Goal: Task Accomplishment & Management: Manage account settings

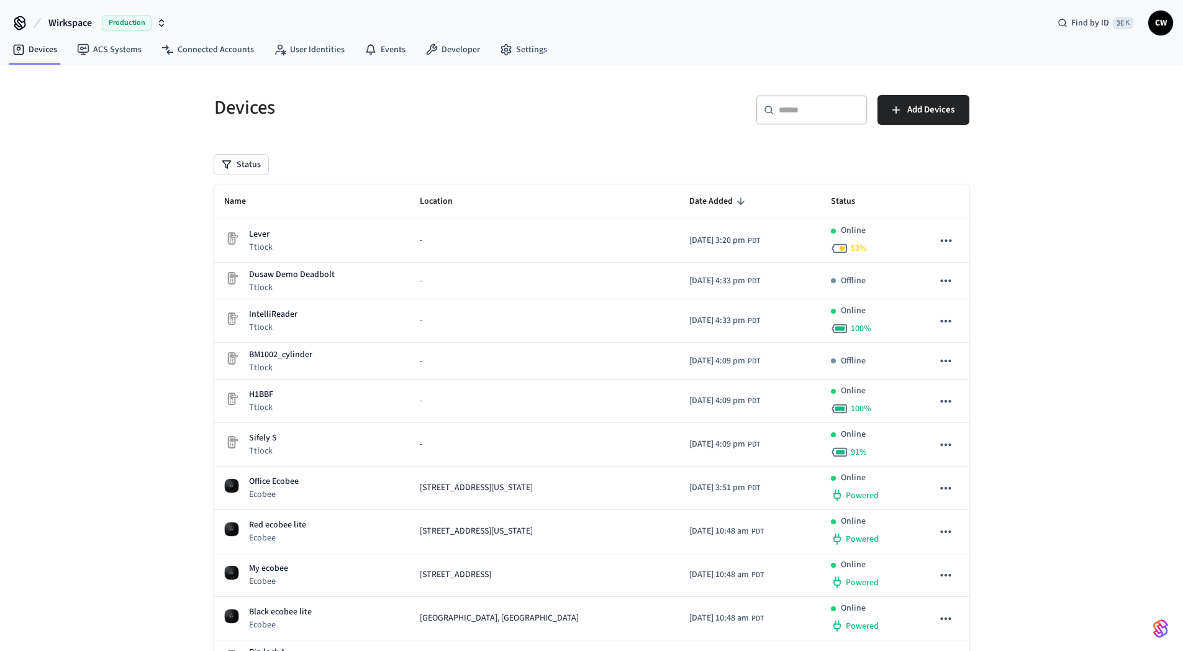
click at [1081, 217] on div "Devices ​ ​ Add Devices Status Name Location Date Added Status Lever Ttlock - 2…" at bounding box center [591, 471] width 1183 height 813
click at [106, 128] on div "Devices ​ ​ Add Devices Status Name Location Date Added Status Lever Ttlock - 2…" at bounding box center [591, 471] width 1183 height 813
click at [76, 25] on span "Wirkspace" at bounding box center [69, 23] width 43 height 15
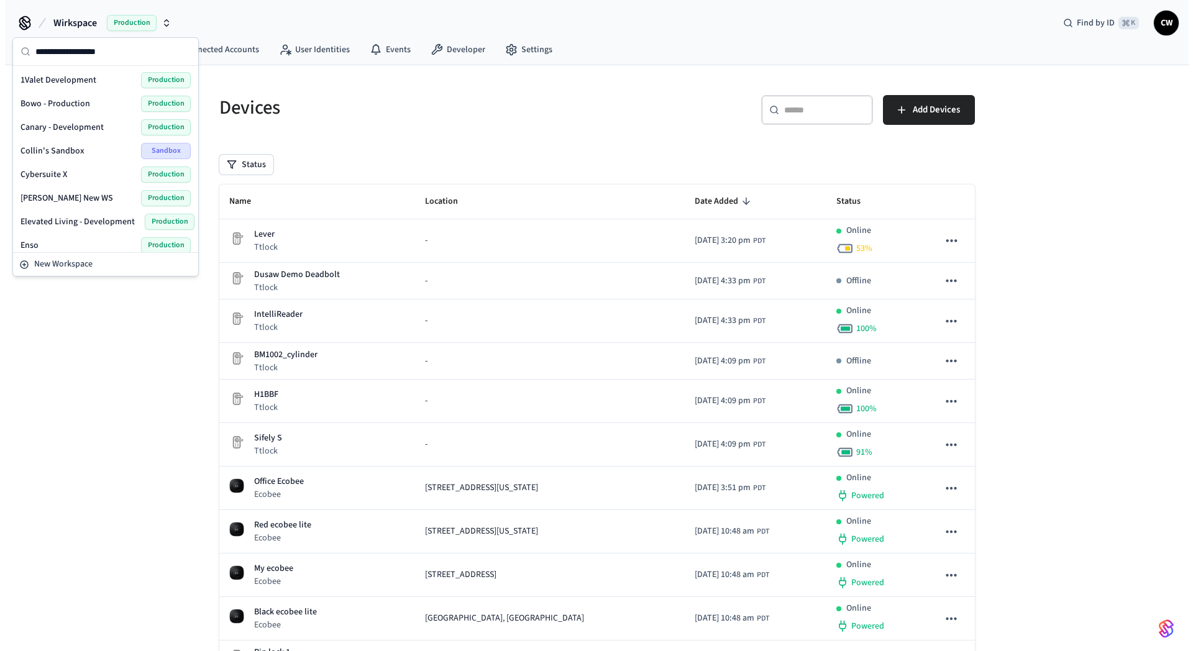
scroll to position [786, 0]
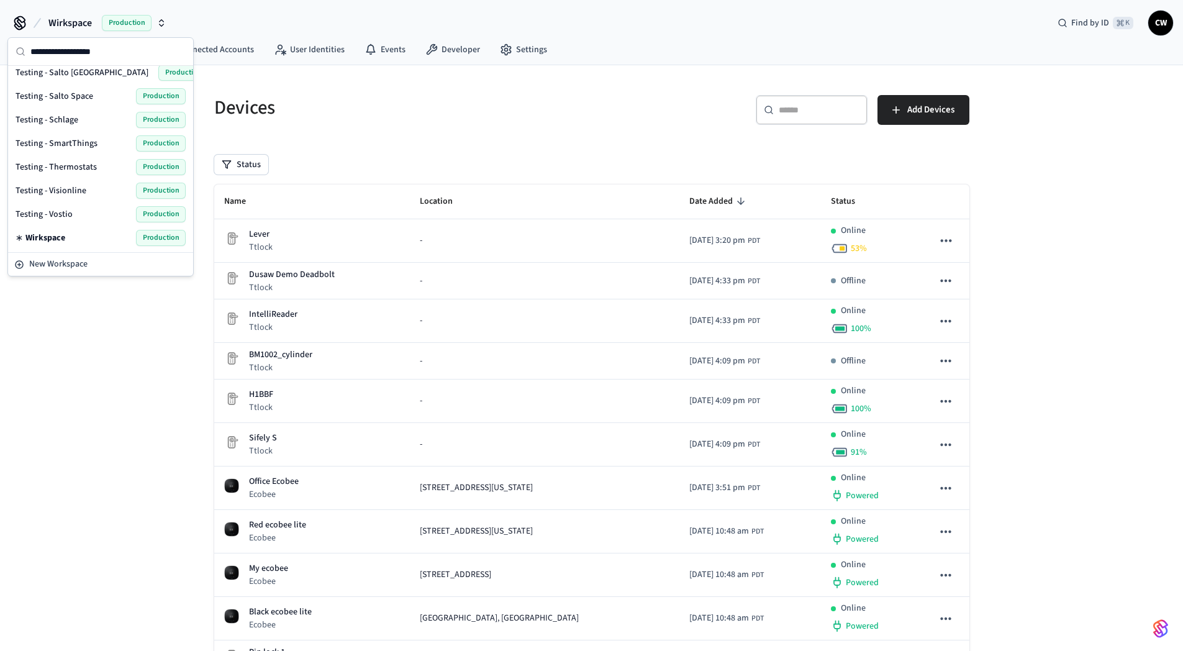
click at [86, 91] on span "Testing - Salto Space" at bounding box center [55, 96] width 78 height 12
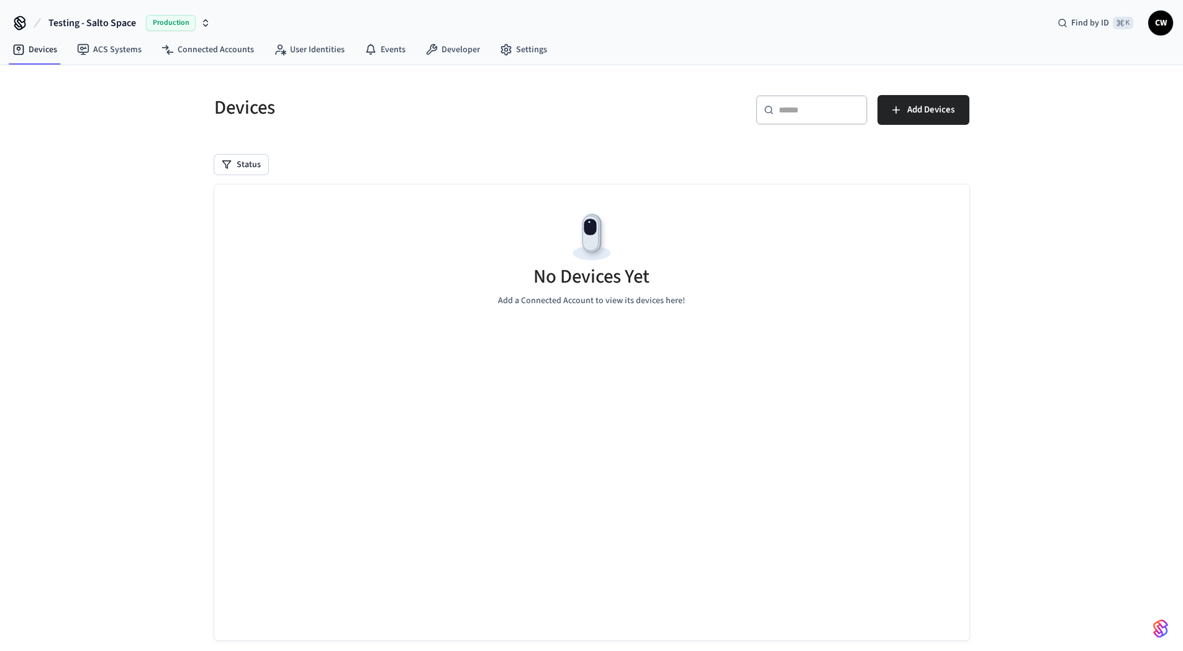
click at [65, 250] on div "Devices ​ ​ Add Devices Status No Devices Yet Add a Connected Account to view i…" at bounding box center [591, 369] width 1183 height 608
click at [111, 54] on link "ACS Systems" at bounding box center [109, 50] width 84 height 22
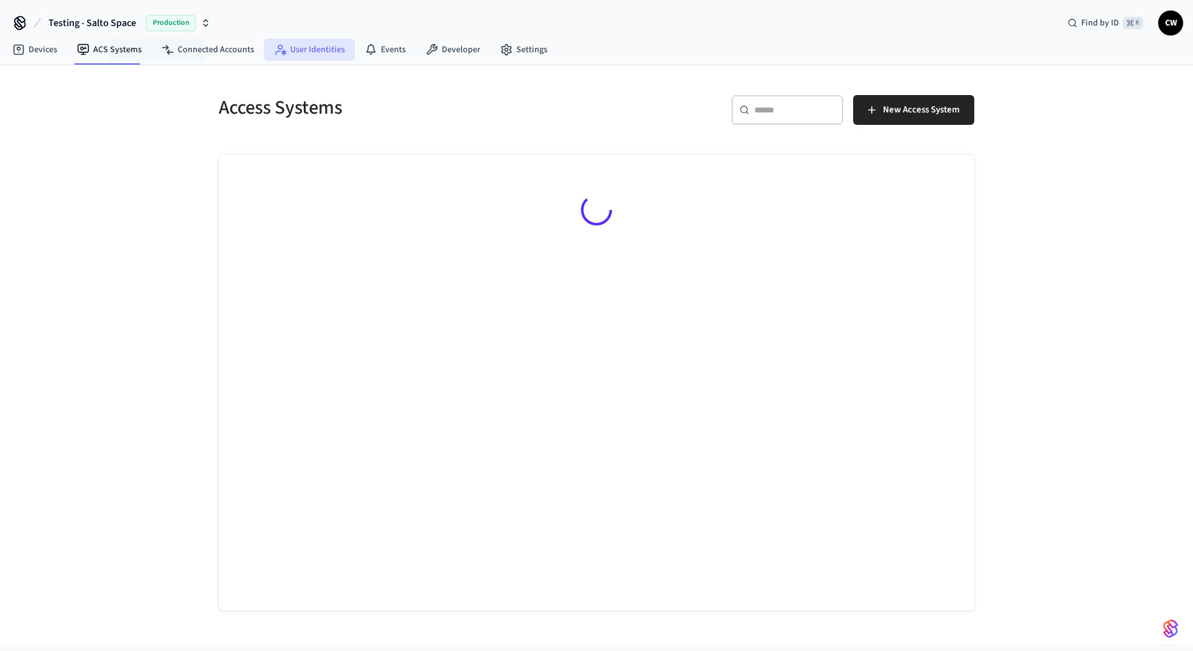
click at [327, 51] on link "User Identities" at bounding box center [309, 50] width 91 height 22
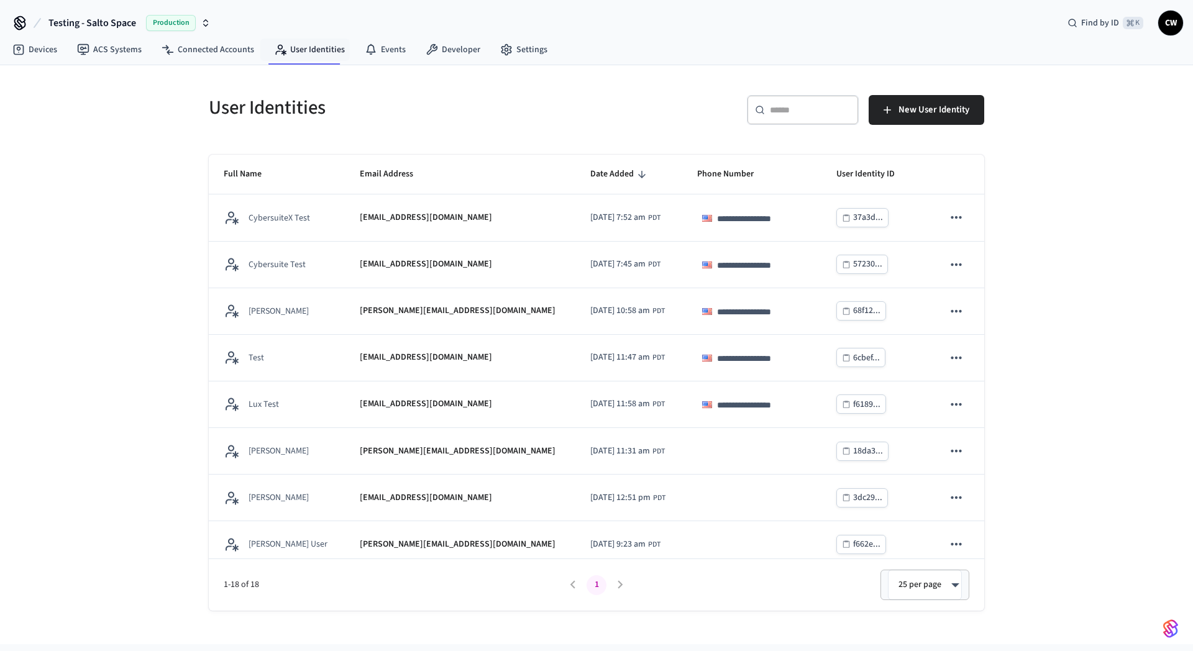
click at [98, 203] on div "**********" at bounding box center [596, 354] width 1193 height 579
click at [83, 360] on div "**********" at bounding box center [596, 354] width 1193 height 579
click at [158, 173] on div "**********" at bounding box center [596, 354] width 1193 height 579
click at [106, 271] on div "**********" at bounding box center [596, 354] width 1193 height 579
click at [186, 109] on div "**********" at bounding box center [596, 354] width 1193 height 579
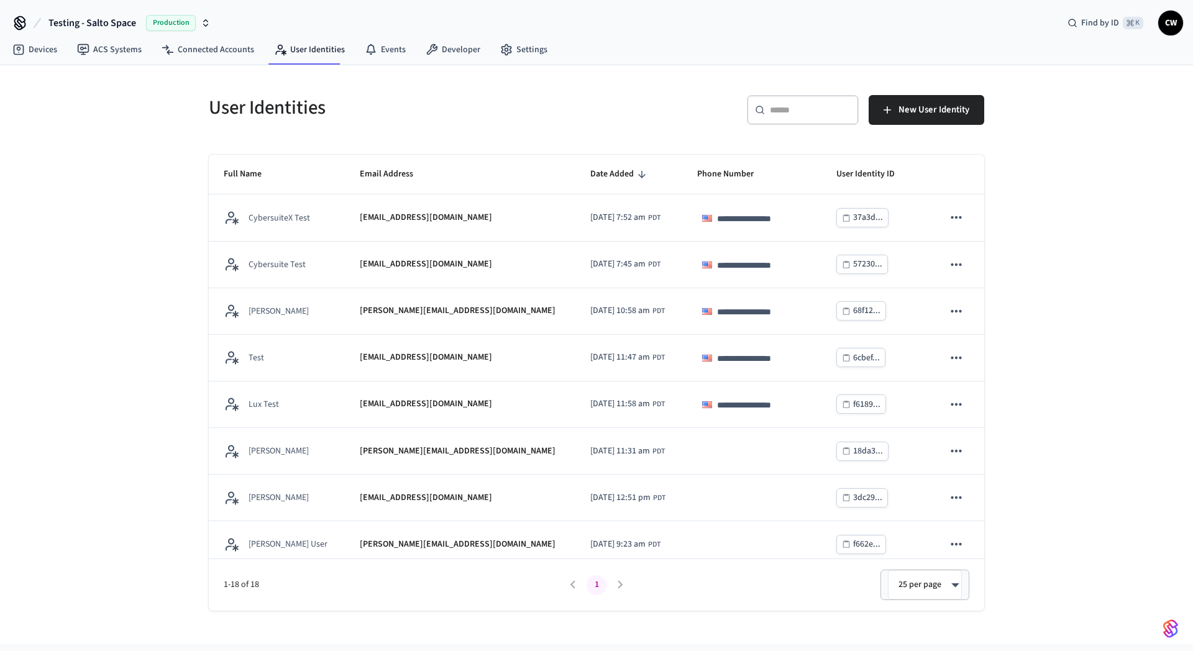
click at [119, 323] on div "**********" at bounding box center [596, 354] width 1193 height 579
click at [118, 160] on div "**********" at bounding box center [596, 354] width 1193 height 579
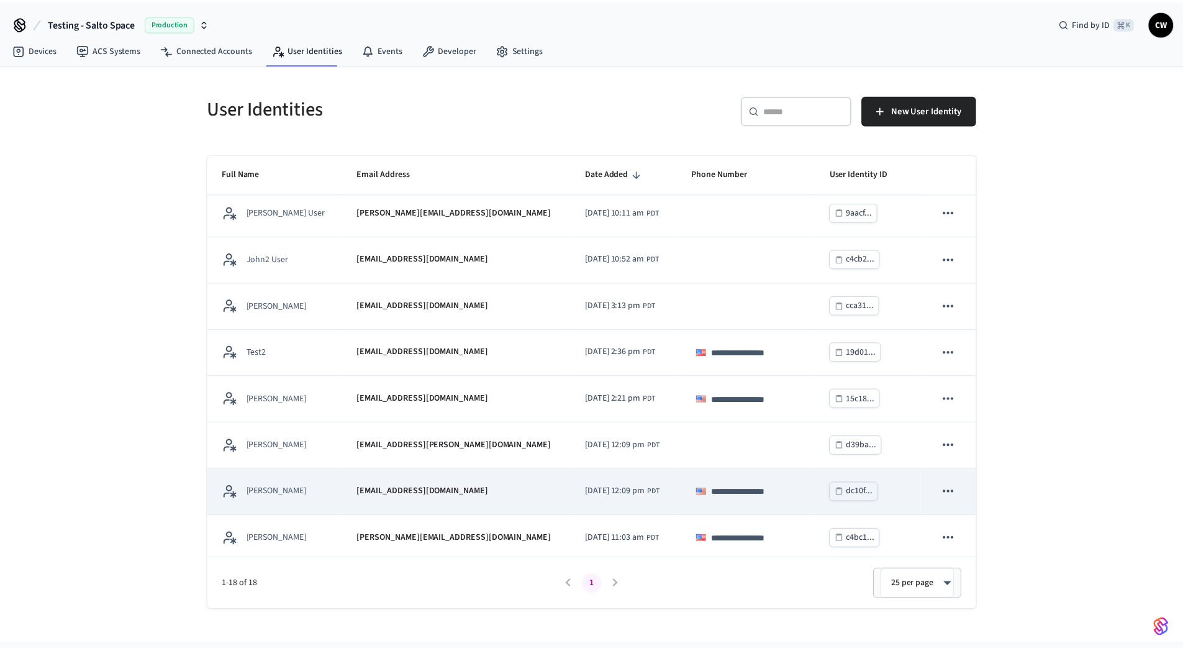
scroll to position [476, 0]
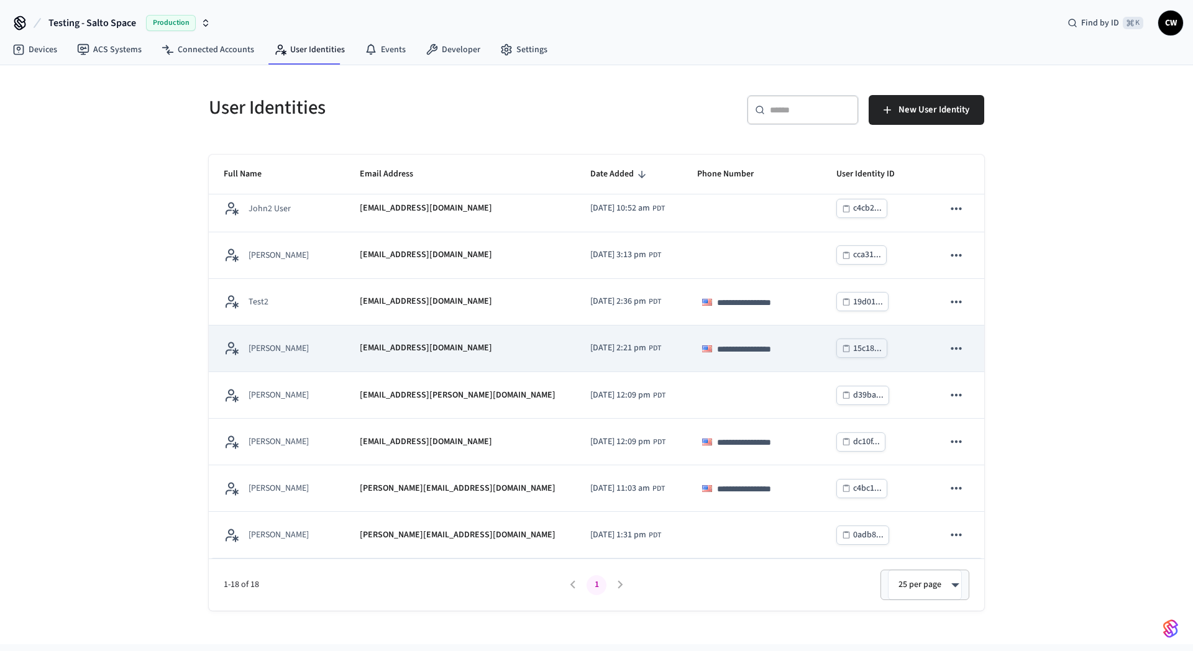
click at [380, 356] on td "[EMAIL_ADDRESS][DOMAIN_NAME]" at bounding box center [460, 348] width 230 height 47
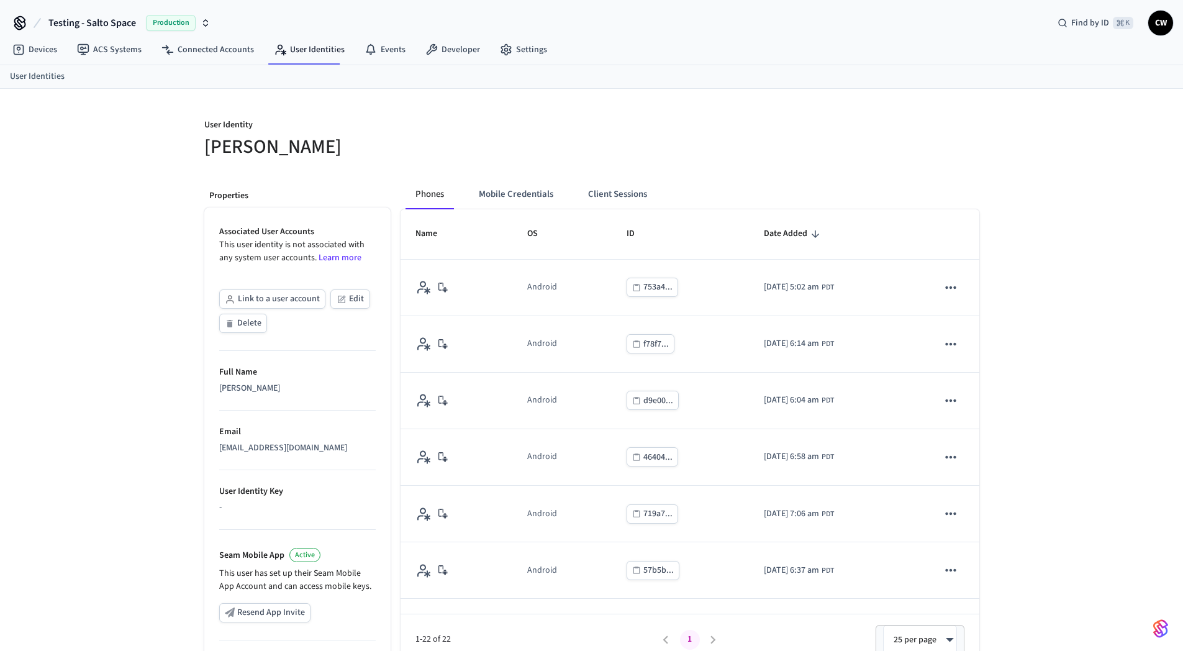
click at [109, 335] on div "User Identity Collin Wirkus Properties Associated User Accounts This user ident…" at bounding box center [591, 451] width 1183 height 724
click at [619, 196] on button "Client Sessions" at bounding box center [617, 195] width 79 height 30
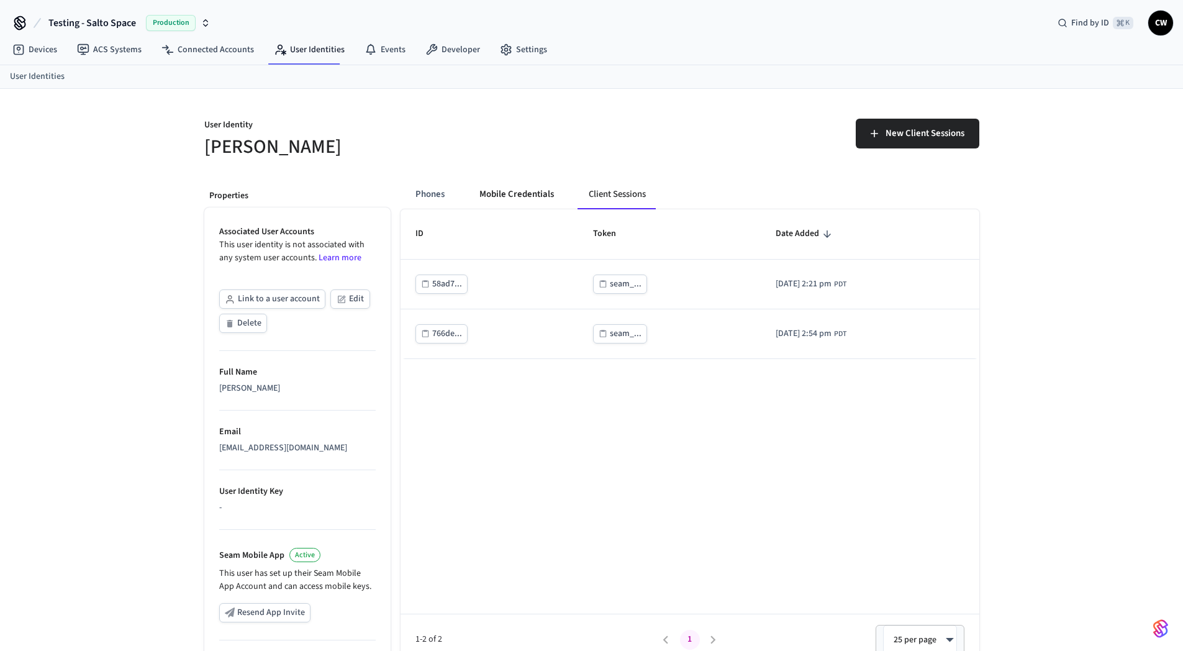
click at [488, 186] on button "Mobile Credentials" at bounding box center [517, 195] width 94 height 30
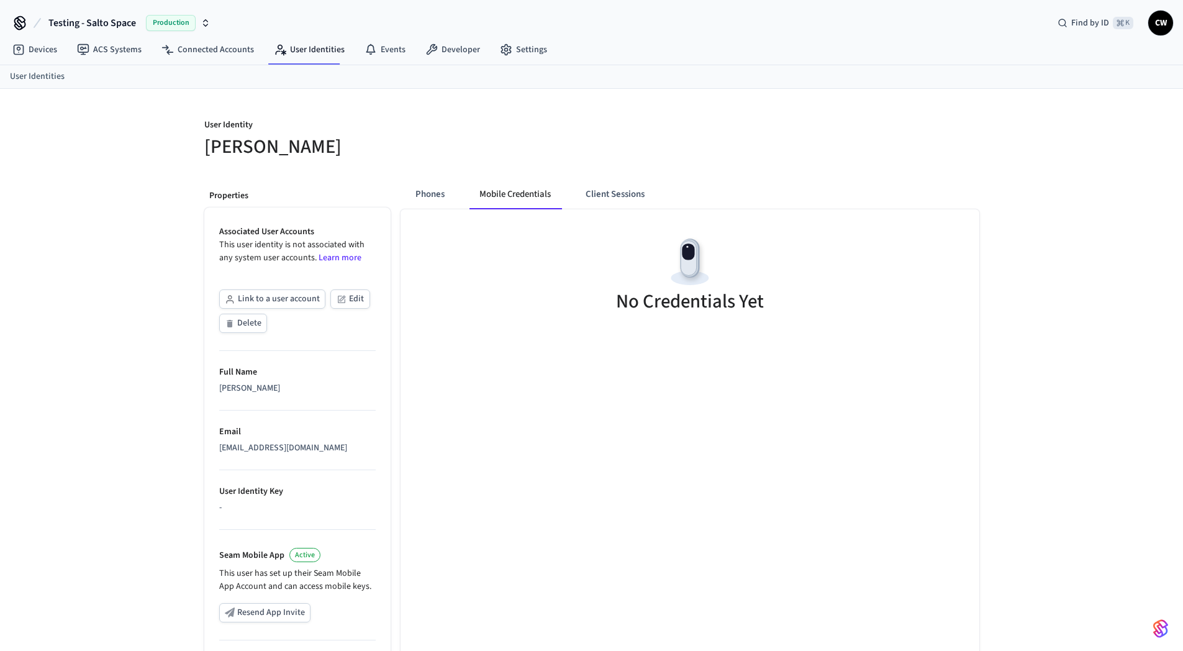
click at [529, 129] on p "User Identity" at bounding box center [394, 127] width 380 height 16
click at [426, 187] on button "Phones" at bounding box center [430, 195] width 49 height 30
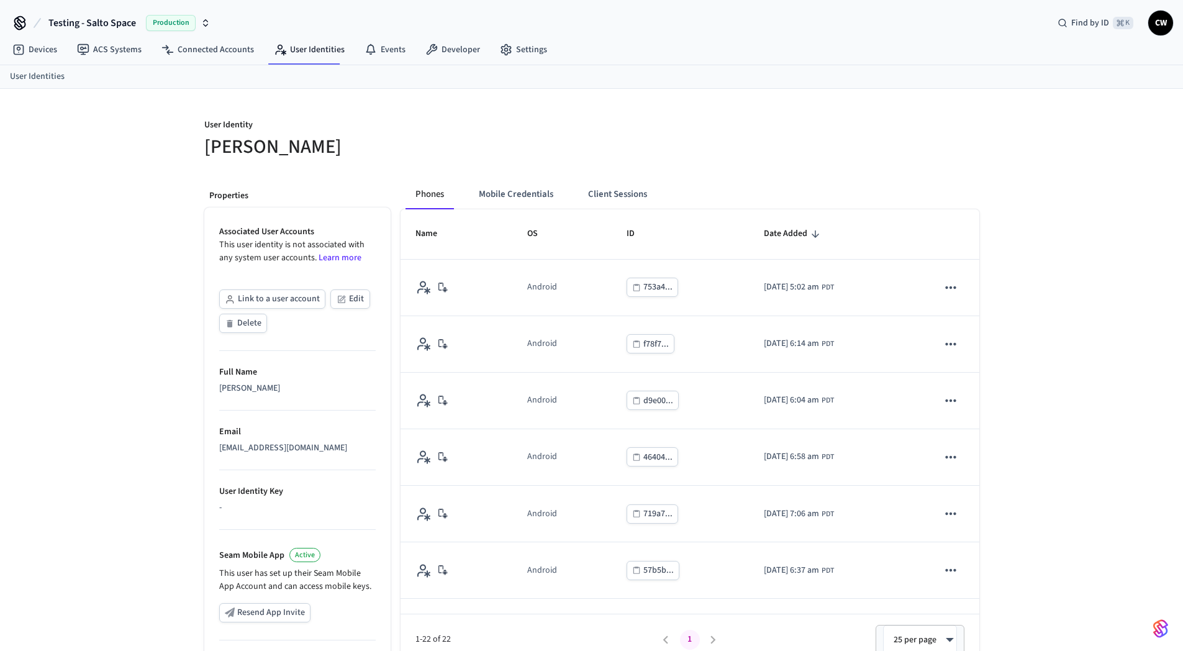
click at [551, 129] on p "User Identity" at bounding box center [394, 127] width 380 height 16
click at [524, 194] on button "Mobile Credentials" at bounding box center [516, 195] width 94 height 30
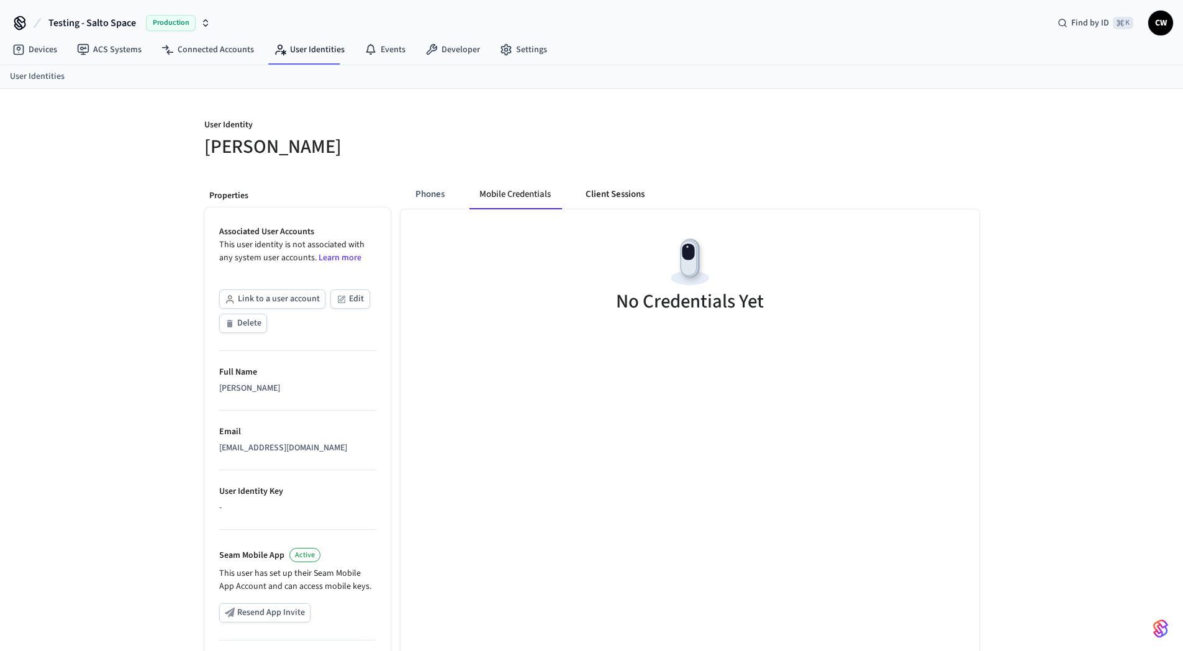
click at [616, 188] on button "Client Sessions" at bounding box center [615, 195] width 79 height 30
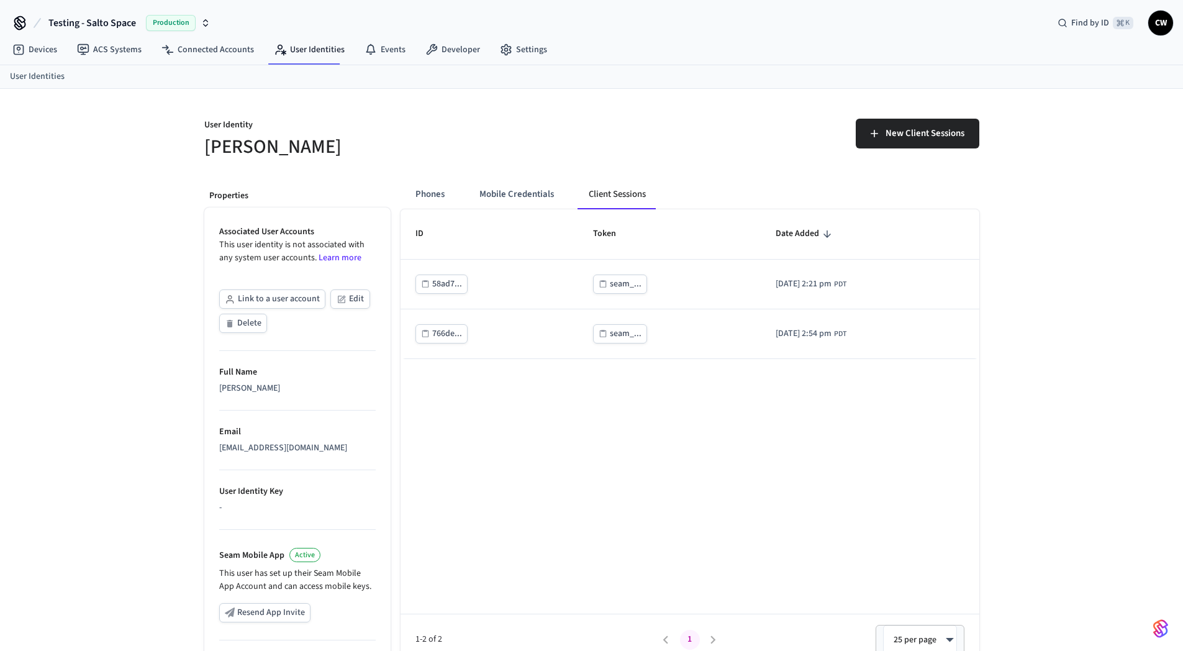
click at [660, 152] on div "New Client Sessions" at bounding box center [789, 139] width 380 height 40
click at [502, 191] on button "Mobile Credentials" at bounding box center [517, 195] width 94 height 30
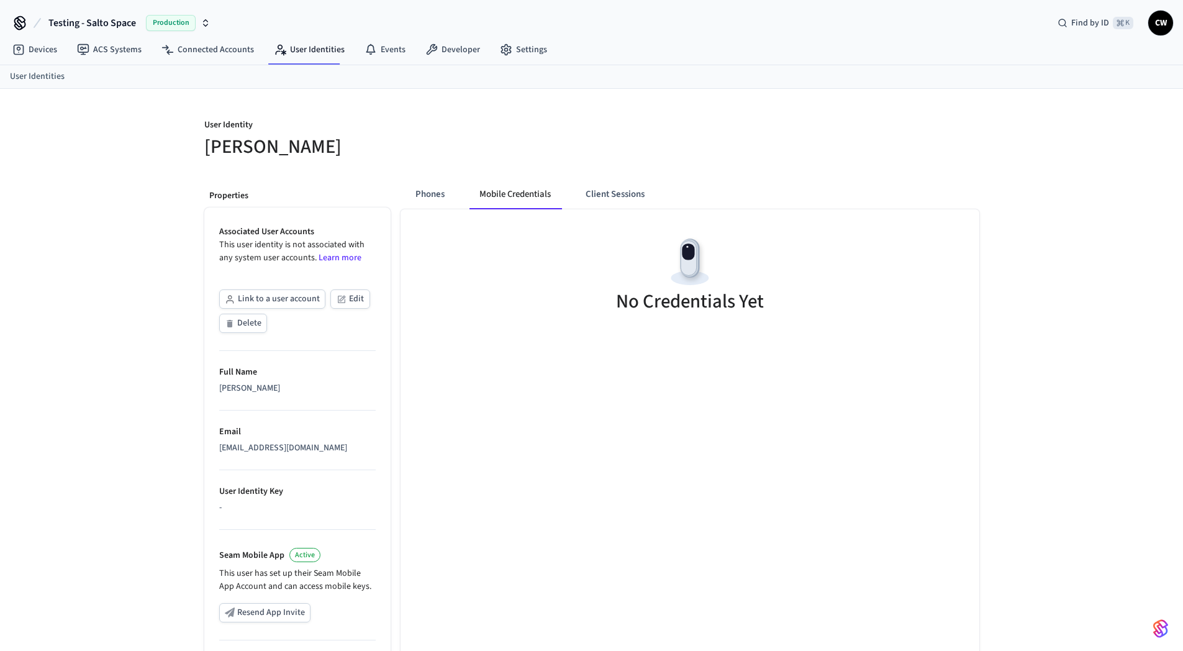
click at [116, 321] on div "User Identity Collin Wirkus Properties Associated User Accounts This user ident…" at bounding box center [591, 451] width 1183 height 724
click at [77, 276] on div "User Identity Collin Wirkus Properties Associated User Accounts This user ident…" at bounding box center [591, 451] width 1183 height 724
click at [114, 45] on link "ACS Systems" at bounding box center [109, 50] width 84 height 22
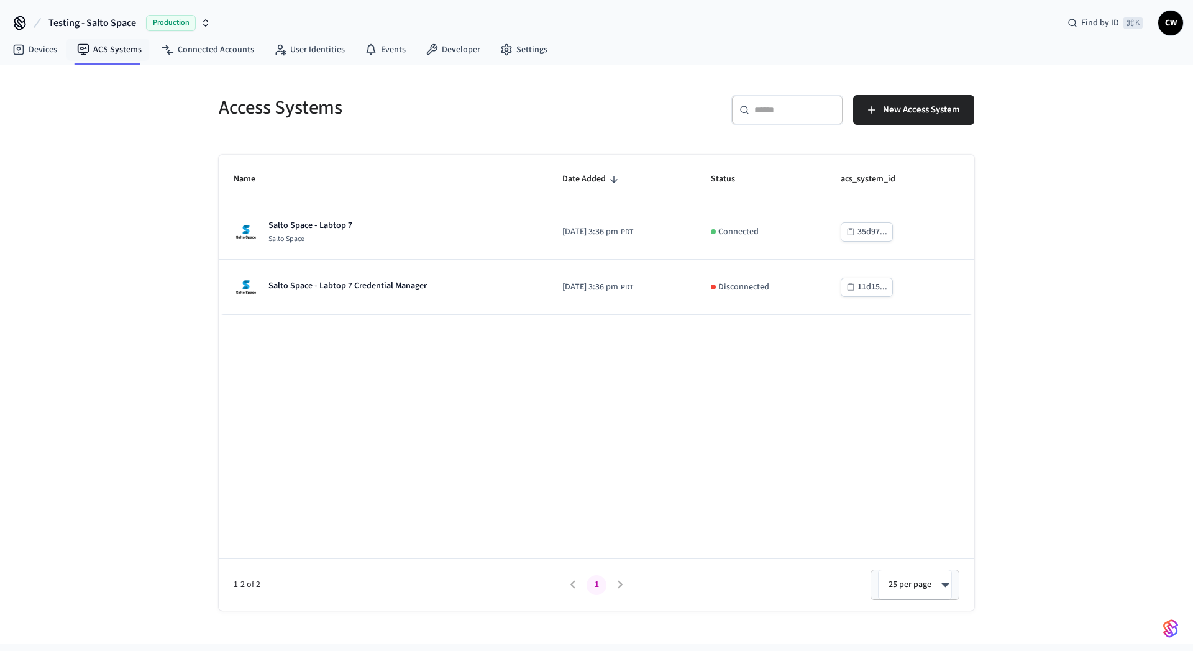
click at [90, 245] on div "Access Systems ​ ​ New Access System Name Date Added Status acs_system_id Salto…" at bounding box center [596, 354] width 1193 height 579
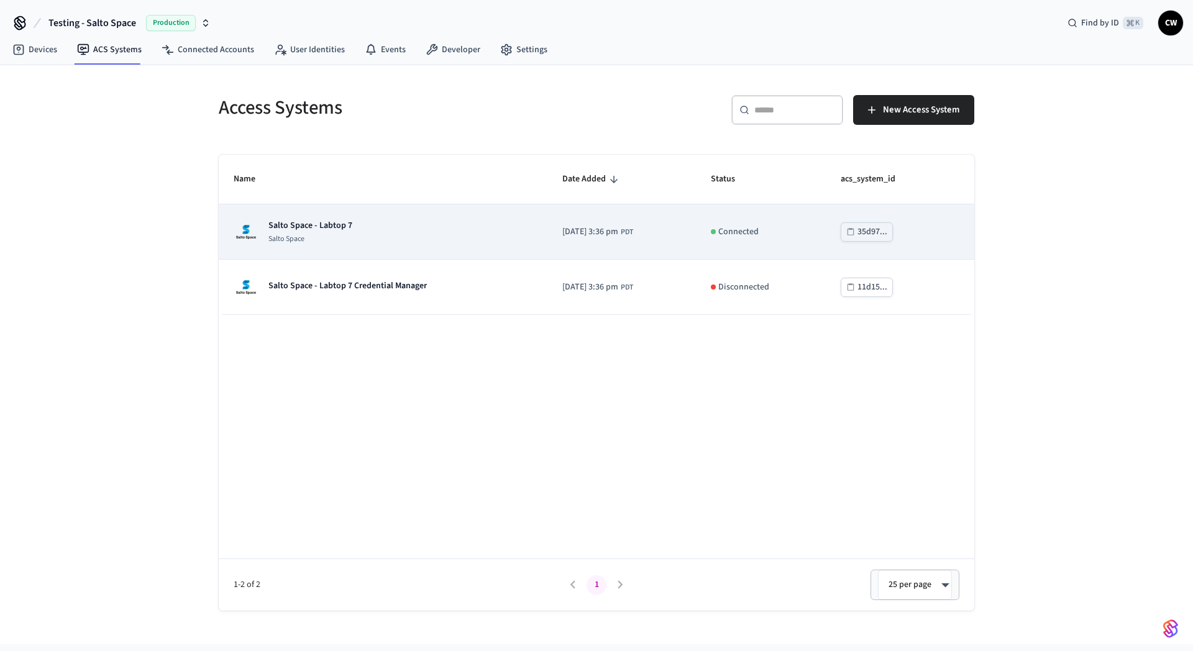
click at [375, 222] on div "Salto Space - Labtop 7 Salto Space" at bounding box center [383, 231] width 299 height 25
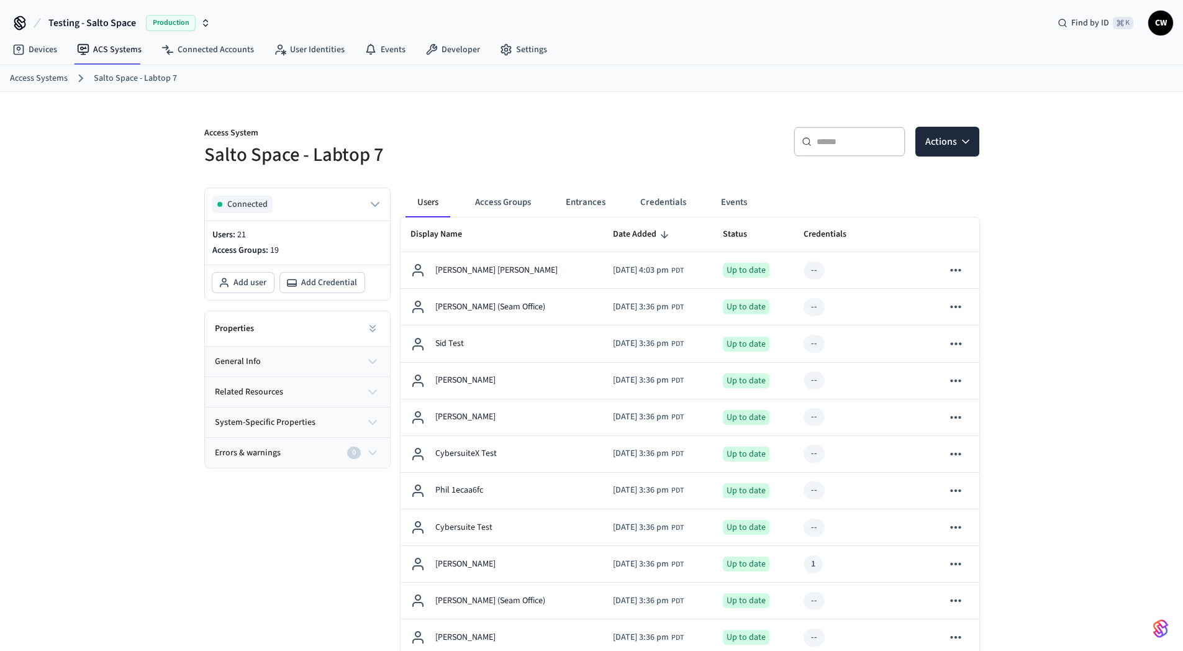
click at [42, 332] on div "Access System Salto Space - Labtop 7 ​ ​ Actions Connected Users: 21 Access Gro…" at bounding box center [591, 596] width 1183 height 1009
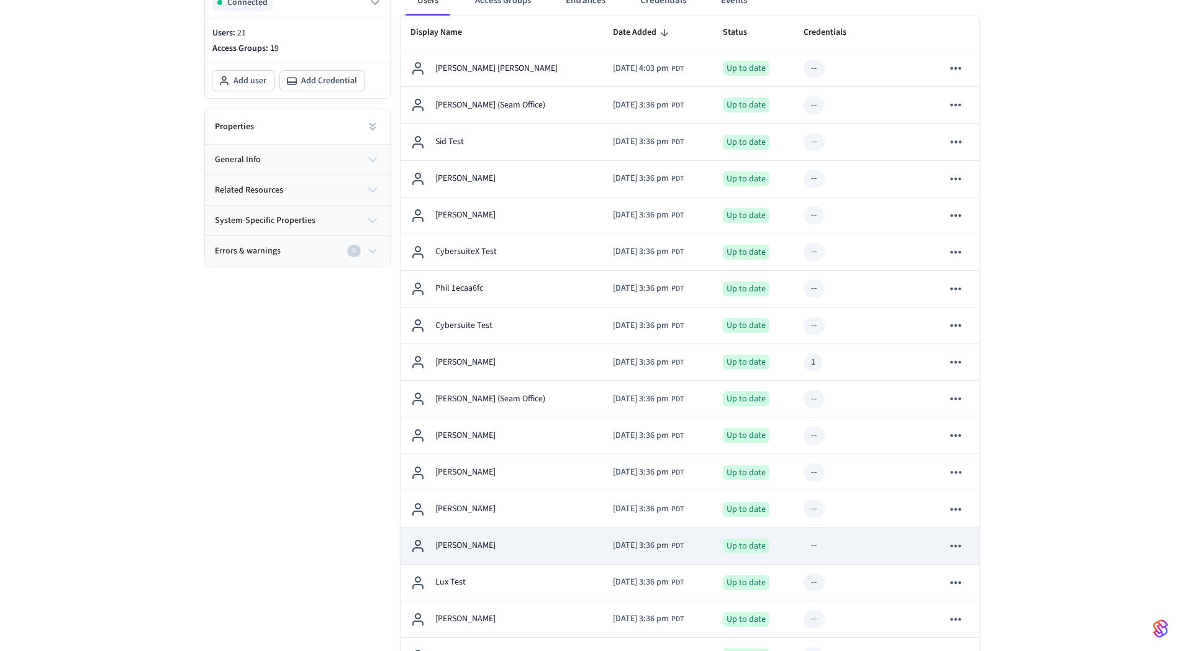
scroll to position [119, 0]
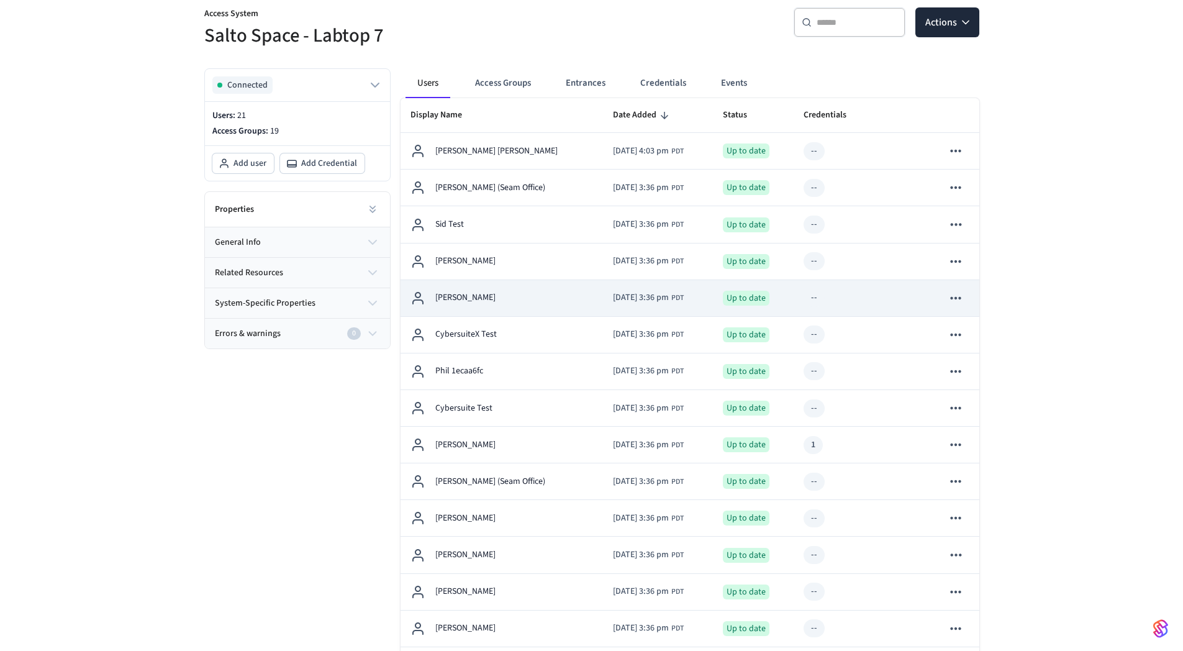
click at [613, 301] on span "2025/08/22 at 3:36 pm" at bounding box center [641, 297] width 56 height 13
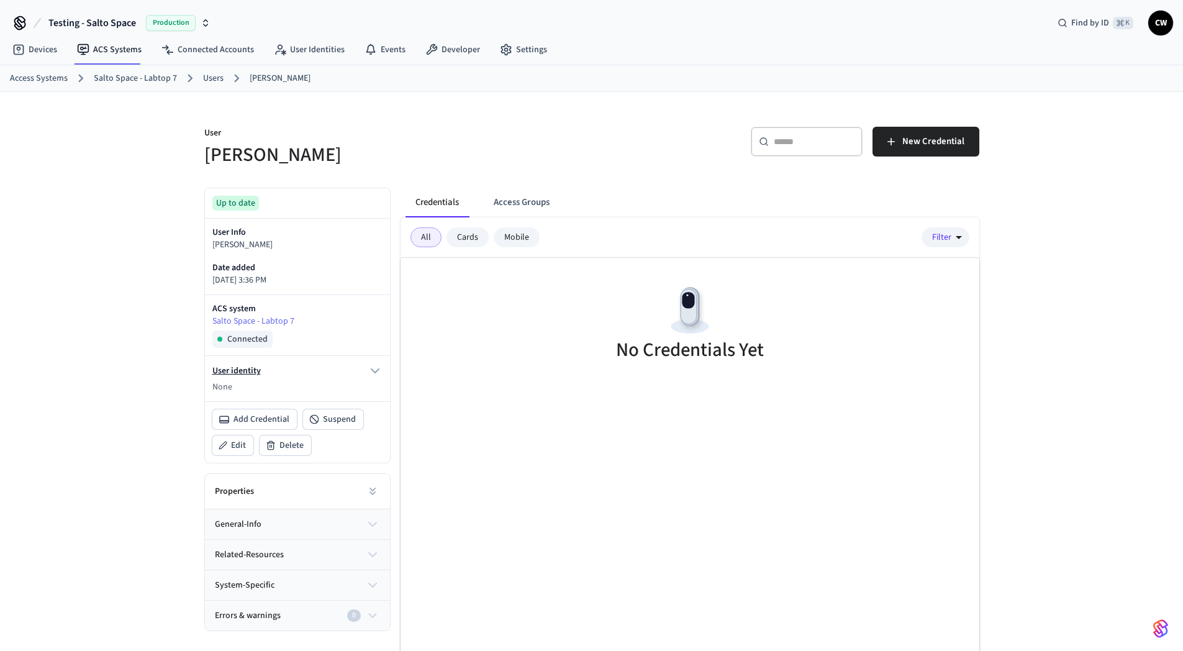
click at [255, 370] on button "User identity" at bounding box center [297, 370] width 170 height 15
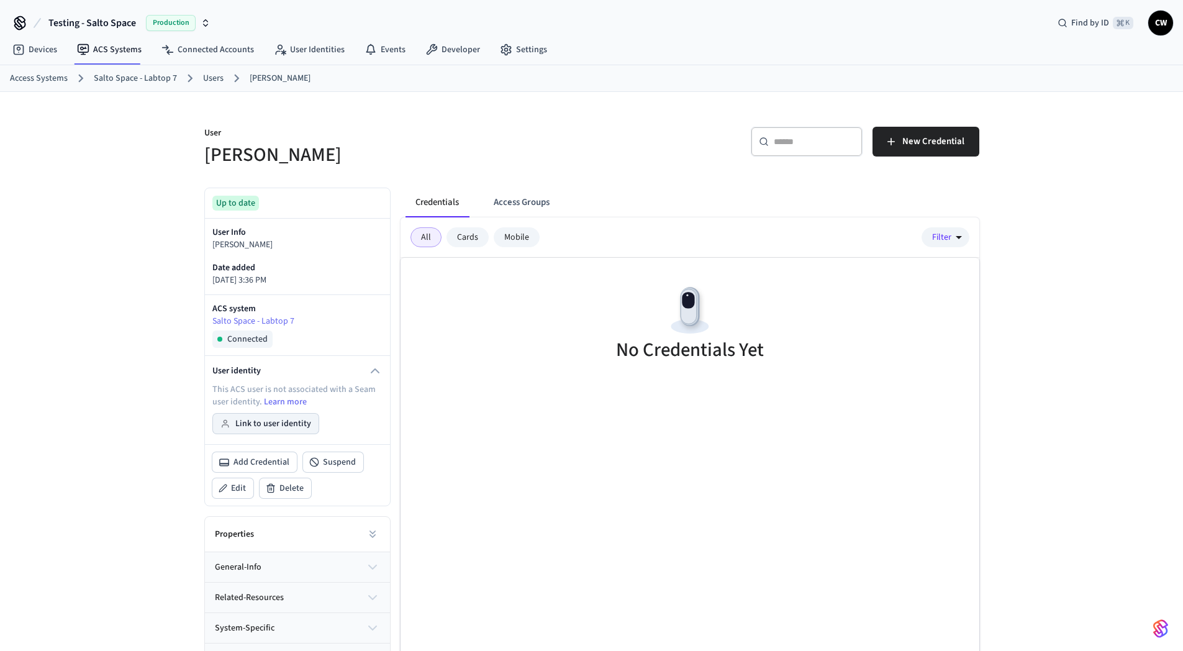
click at [294, 421] on button "Link to user identity" at bounding box center [266, 424] width 106 height 20
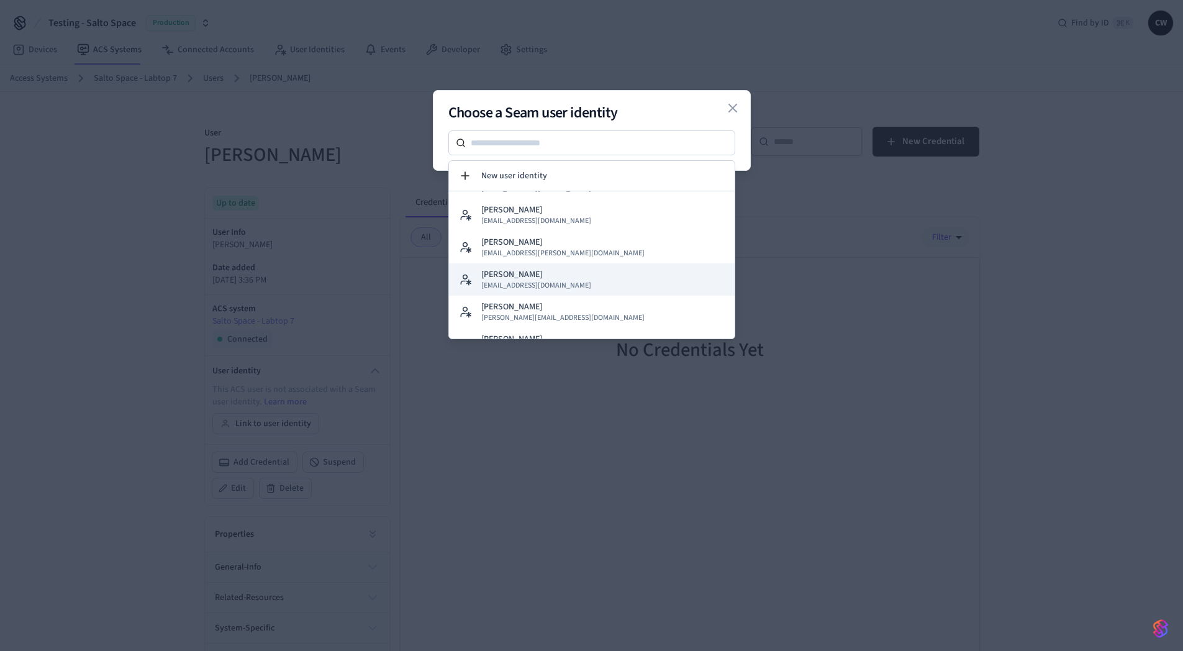
scroll to position [376, 0]
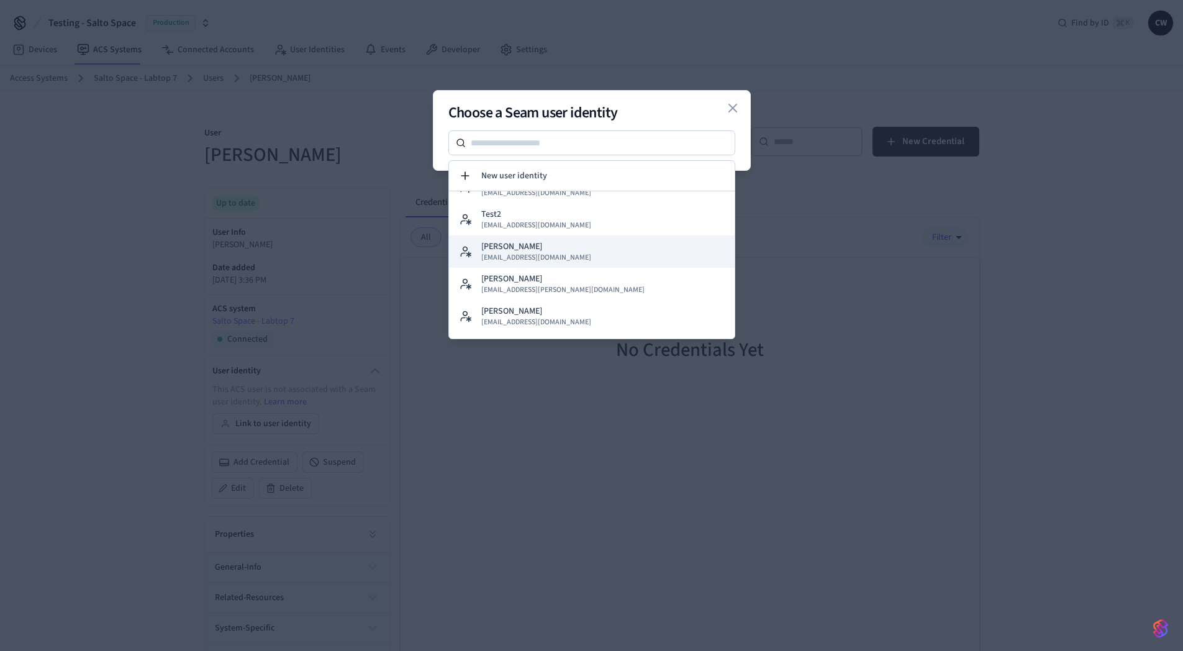
click at [580, 251] on button "[PERSON_NAME] [PERSON_NAME][EMAIL_ADDRESS][DOMAIN_NAME]" at bounding box center [592, 251] width 286 height 32
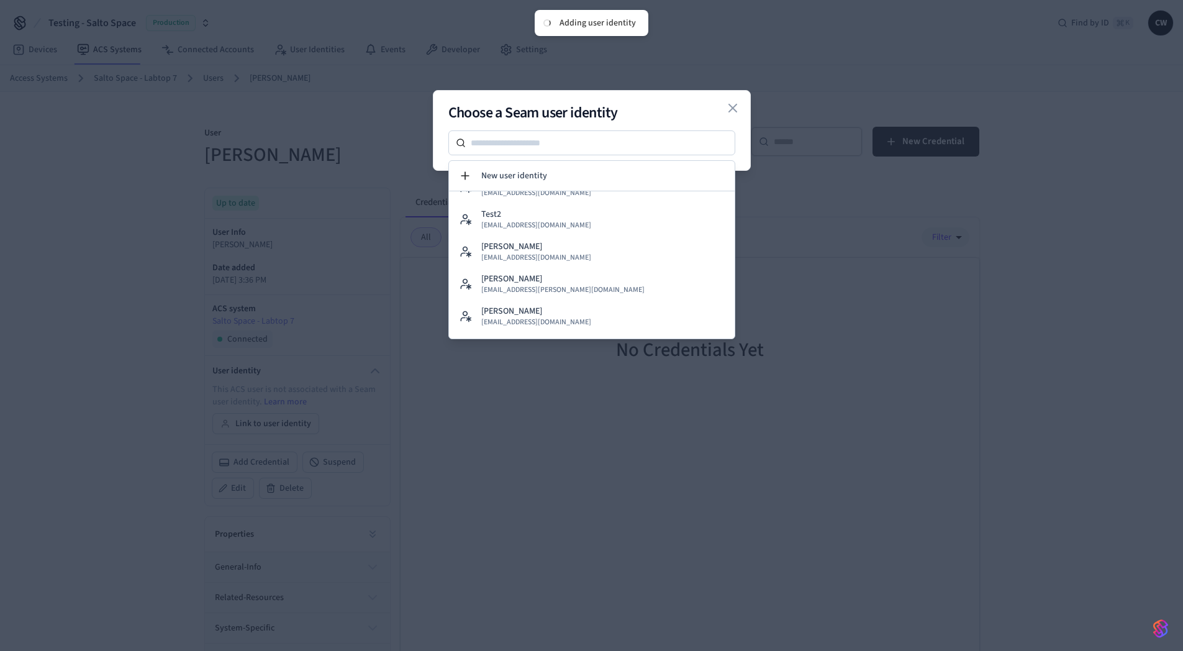
scroll to position [0, 0]
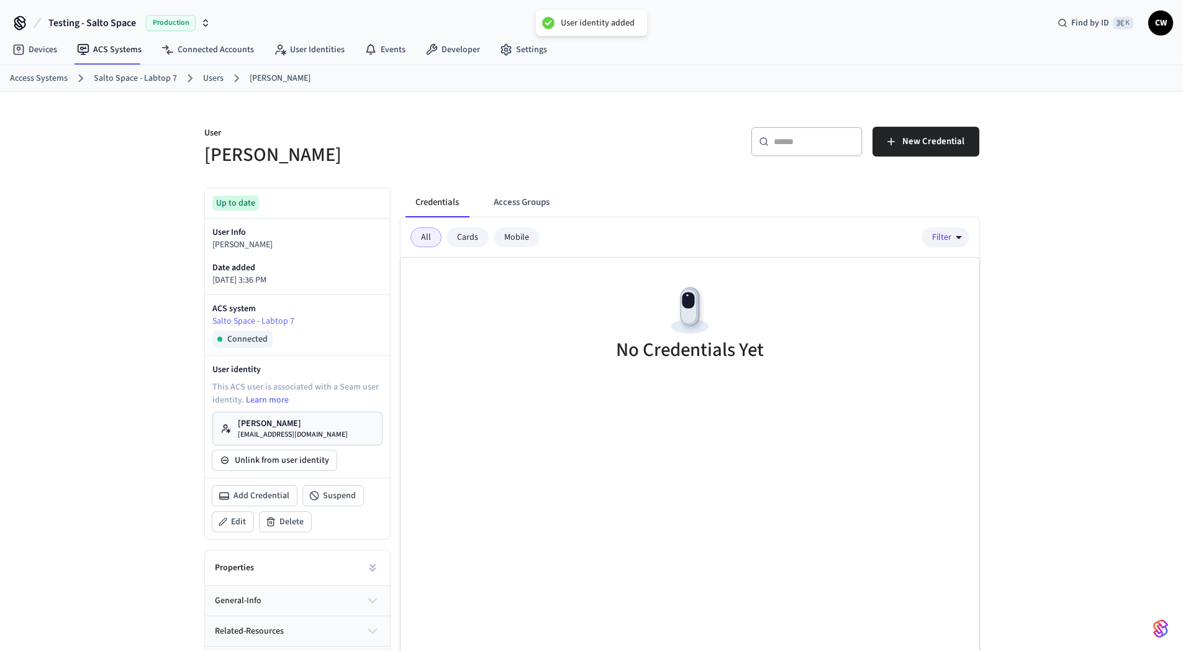
click at [596, 147] on div "​ ​ New Credential" at bounding box center [782, 140] width 395 height 56
click at [335, 434] on link "[PERSON_NAME] [PERSON_NAME][EMAIL_ADDRESS][DOMAIN_NAME]" at bounding box center [297, 429] width 170 height 34
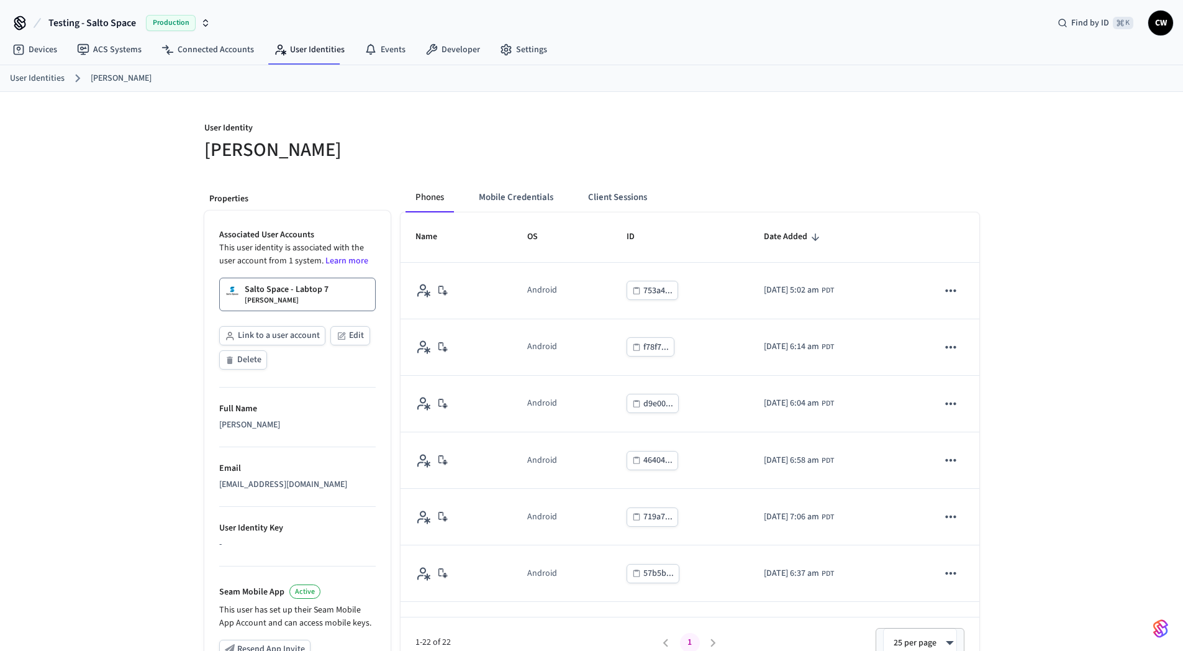
click at [43, 401] on div "User Identity [PERSON_NAME] Properties Associated User Accounts This user ident…" at bounding box center [591, 470] width 1183 height 757
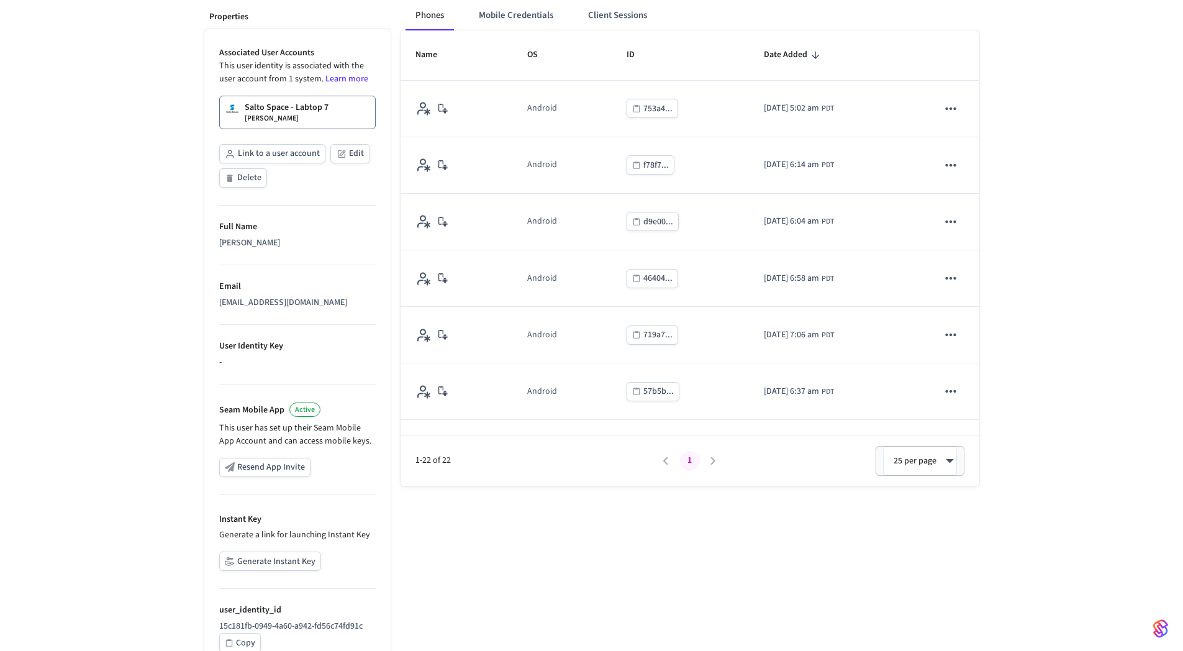
scroll to position [183, 0]
click at [294, 555] on button "Generate Instant Key" at bounding box center [270, 559] width 102 height 19
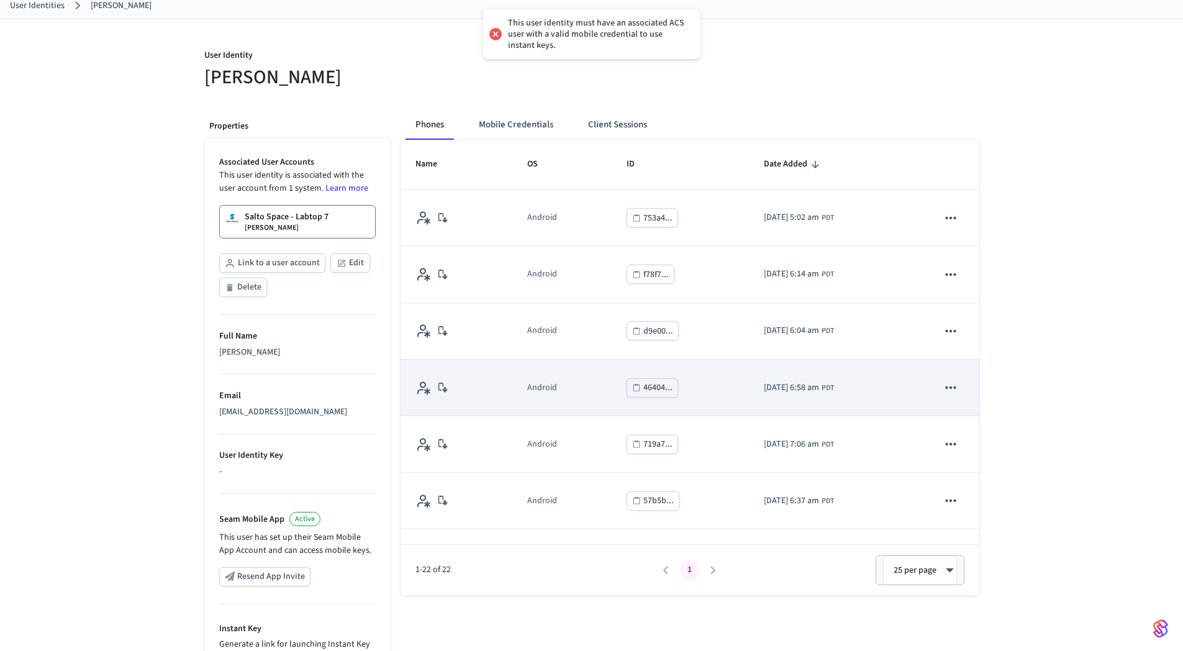
scroll to position [0, 0]
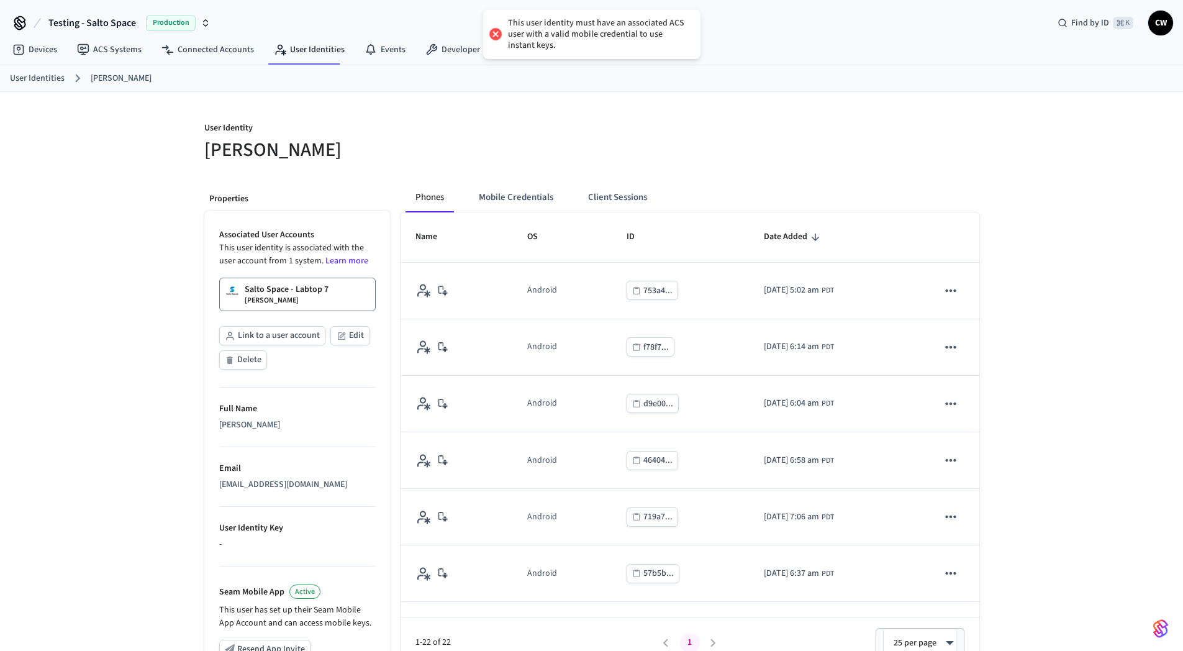
click at [303, 299] on div "Salto Space - Labtop 7 Boromir" at bounding box center [287, 294] width 84 height 22
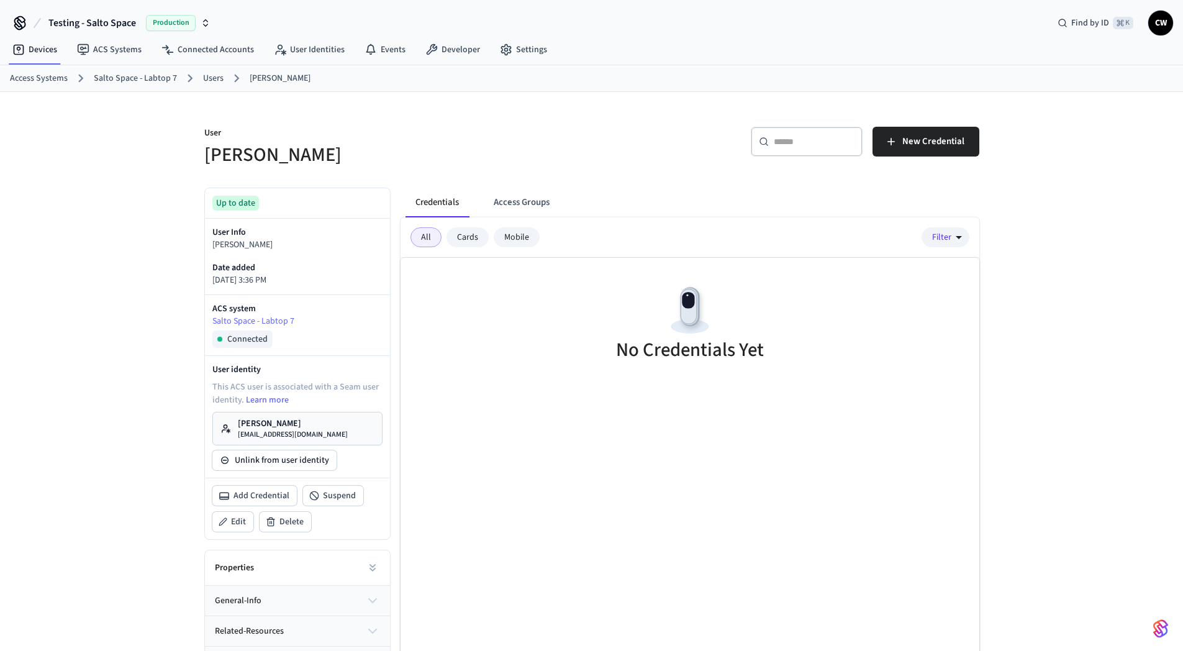
click at [611, 173] on div "User [PERSON_NAME] ​ ​ New Credential Up to date User Info Boromir Date added […" at bounding box center [591, 403] width 795 height 622
click at [968, 142] on button "New Credential" at bounding box center [926, 142] width 107 height 30
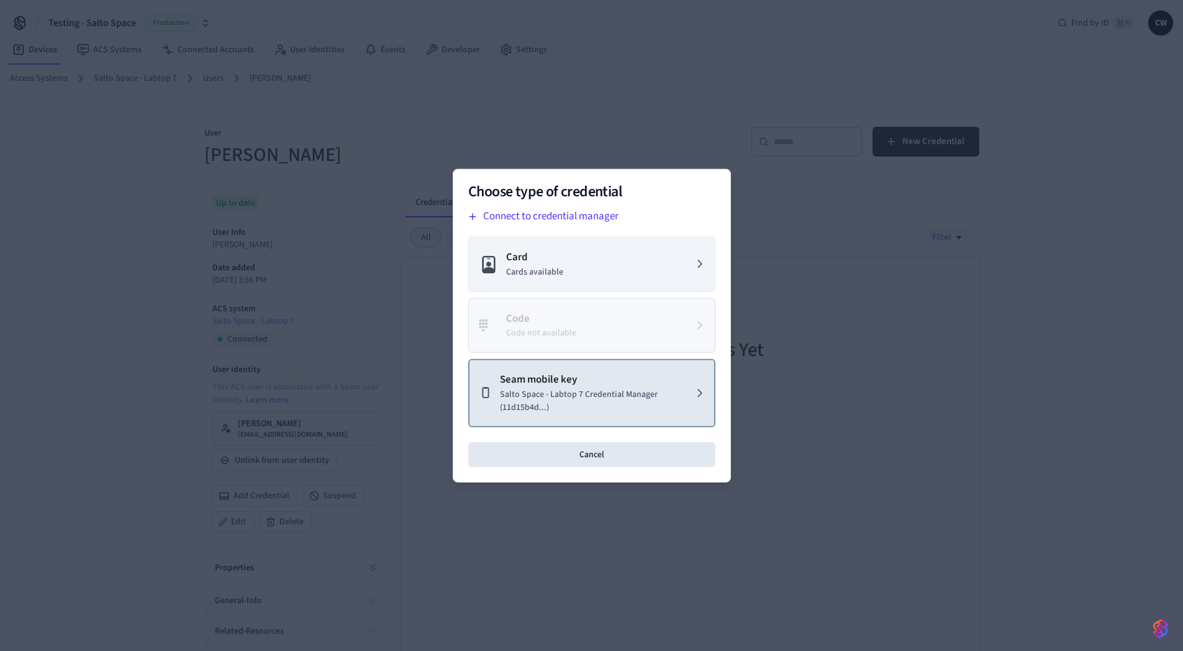
click at [603, 401] on p "Salto Space - Labtop 7 Credential Manager (11d15b4d...)" at bounding box center [597, 401] width 195 height 26
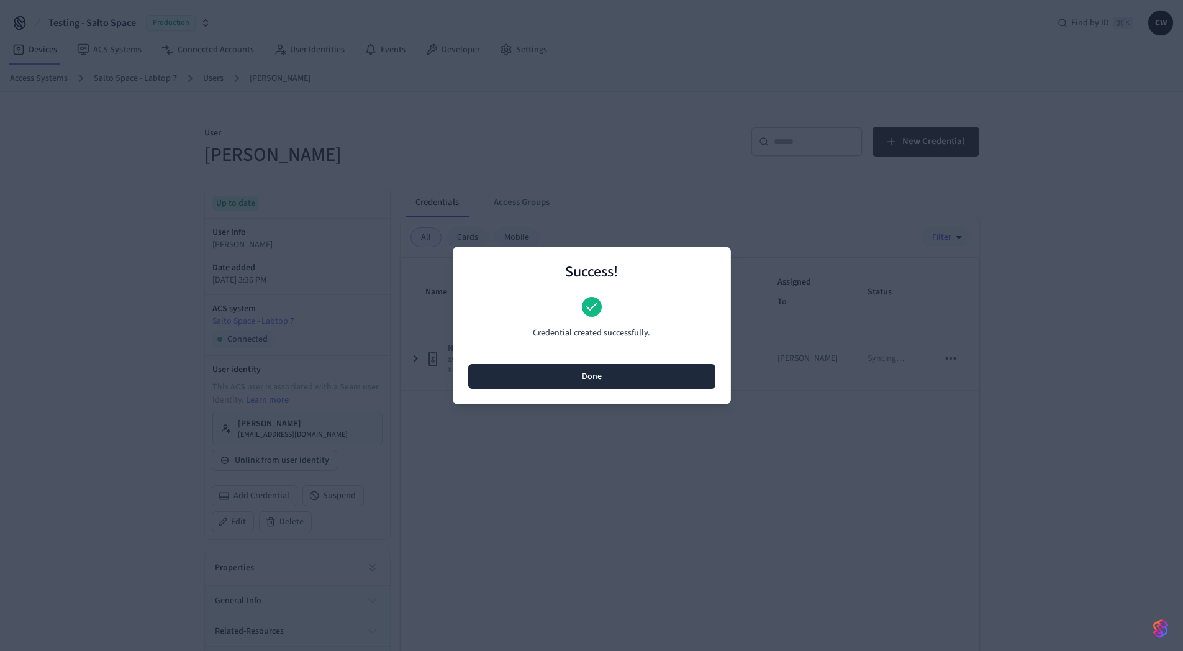
click at [601, 375] on button "Done" at bounding box center [591, 376] width 247 height 25
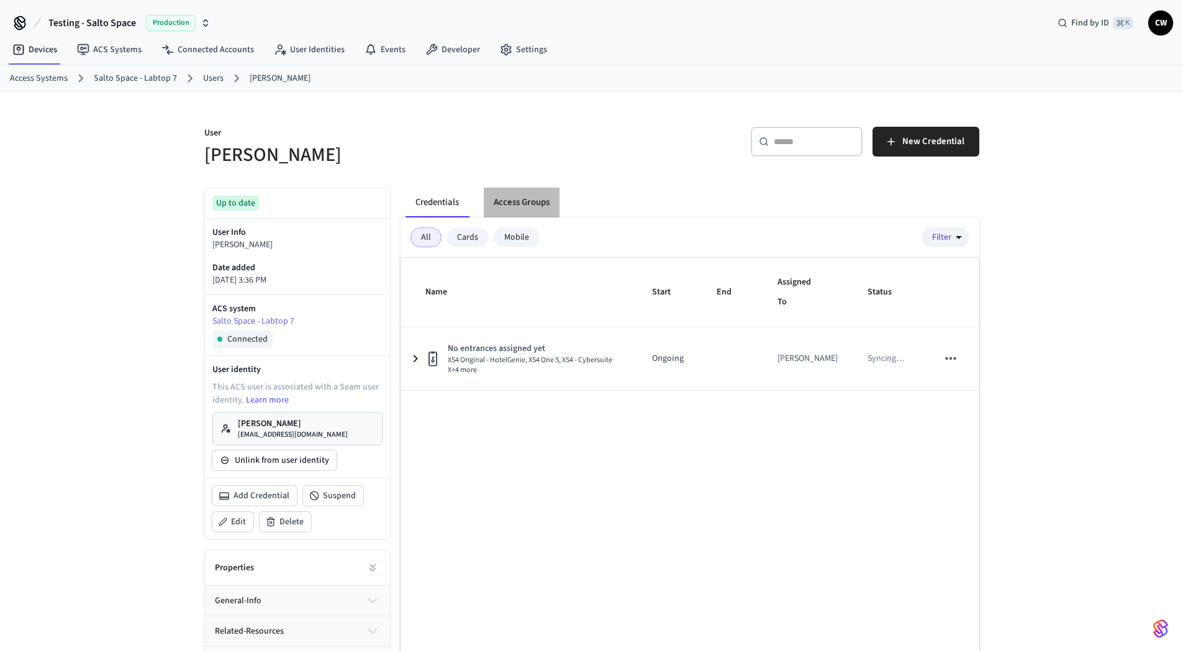
click at [518, 206] on button "Access Groups" at bounding box center [522, 203] width 76 height 30
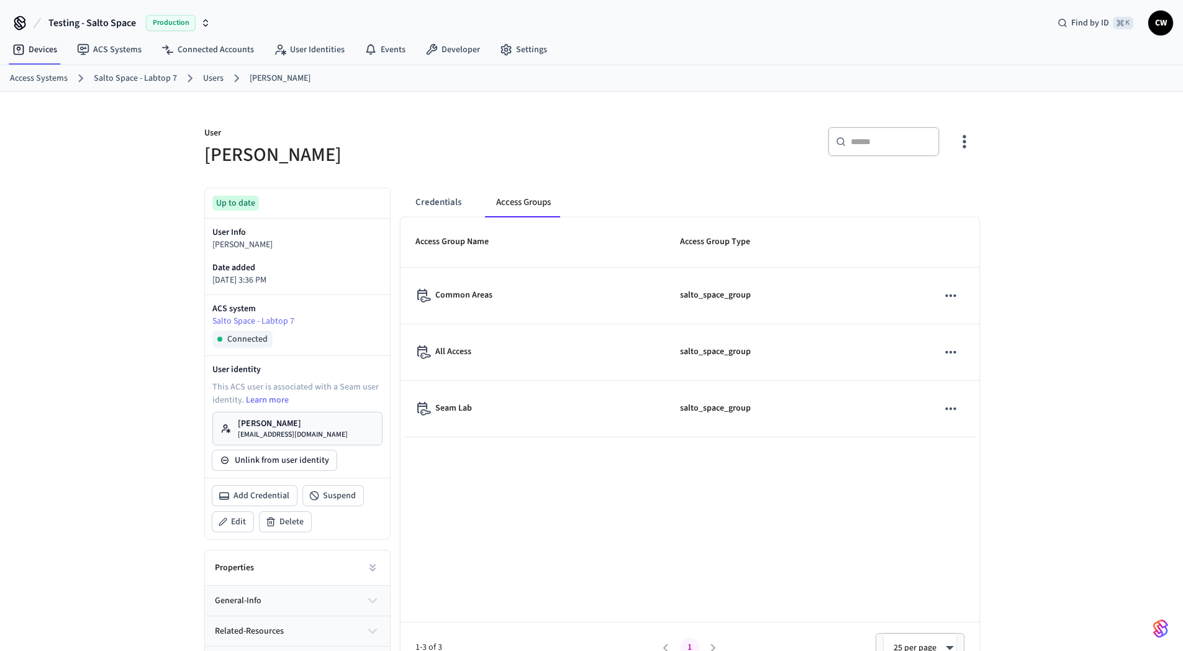
click at [530, 141] on div "User [PERSON_NAME]" at bounding box center [386, 140] width 395 height 56
click at [441, 193] on button "Credentials" at bounding box center [439, 203] width 66 height 30
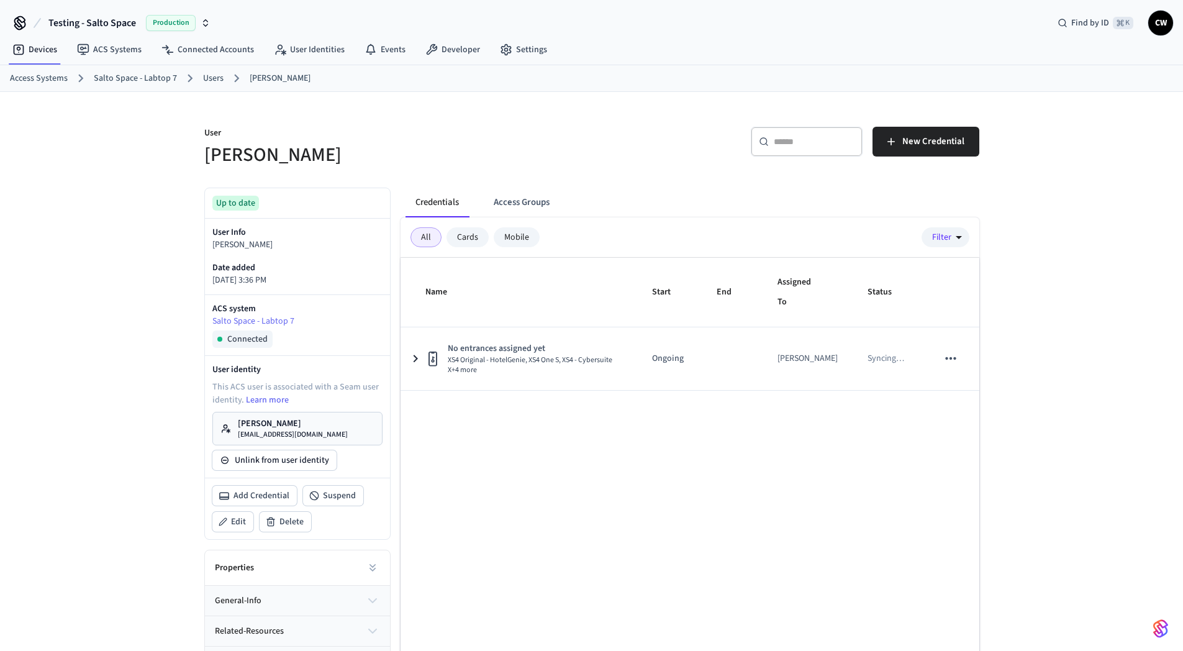
click at [521, 149] on h5 "[PERSON_NAME]" at bounding box center [394, 154] width 380 height 25
click at [68, 411] on div "User [PERSON_NAME] ​ ​ New Credential Up to date User Info Boromir Date added […" at bounding box center [591, 403] width 1183 height 622
click at [304, 427] on link "[PERSON_NAME] [PERSON_NAME][EMAIL_ADDRESS][DOMAIN_NAME]" at bounding box center [297, 429] width 170 height 34
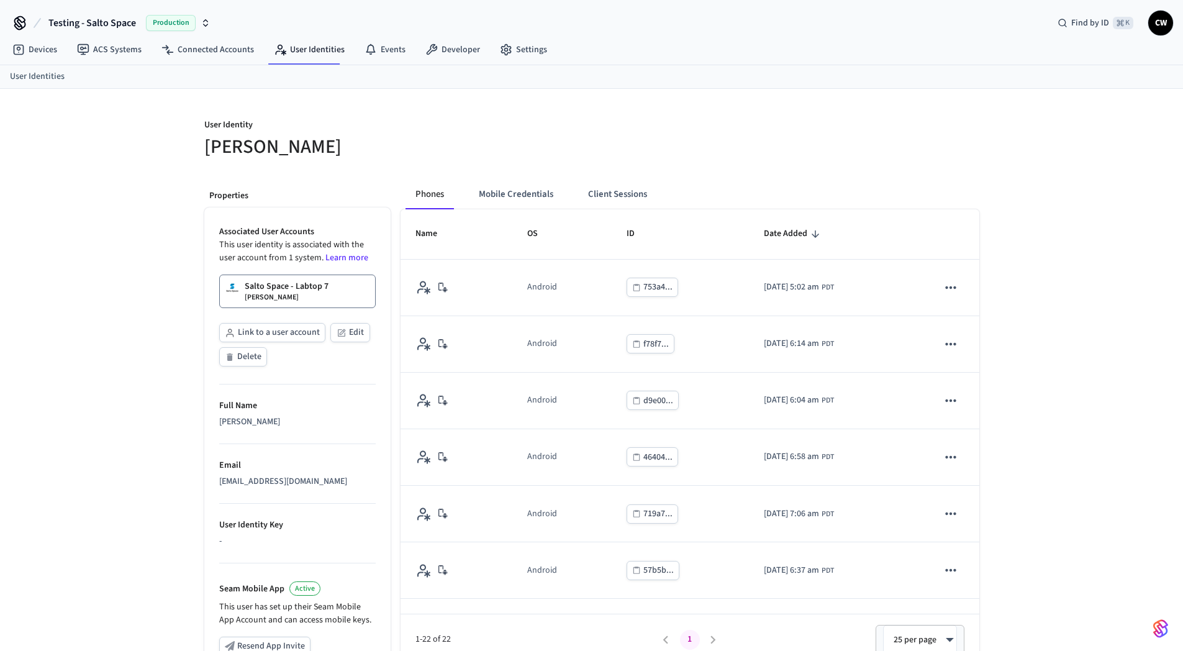
click at [178, 406] on div "User Identity [PERSON_NAME] Properties Associated User Accounts This user ident…" at bounding box center [591, 467] width 1183 height 757
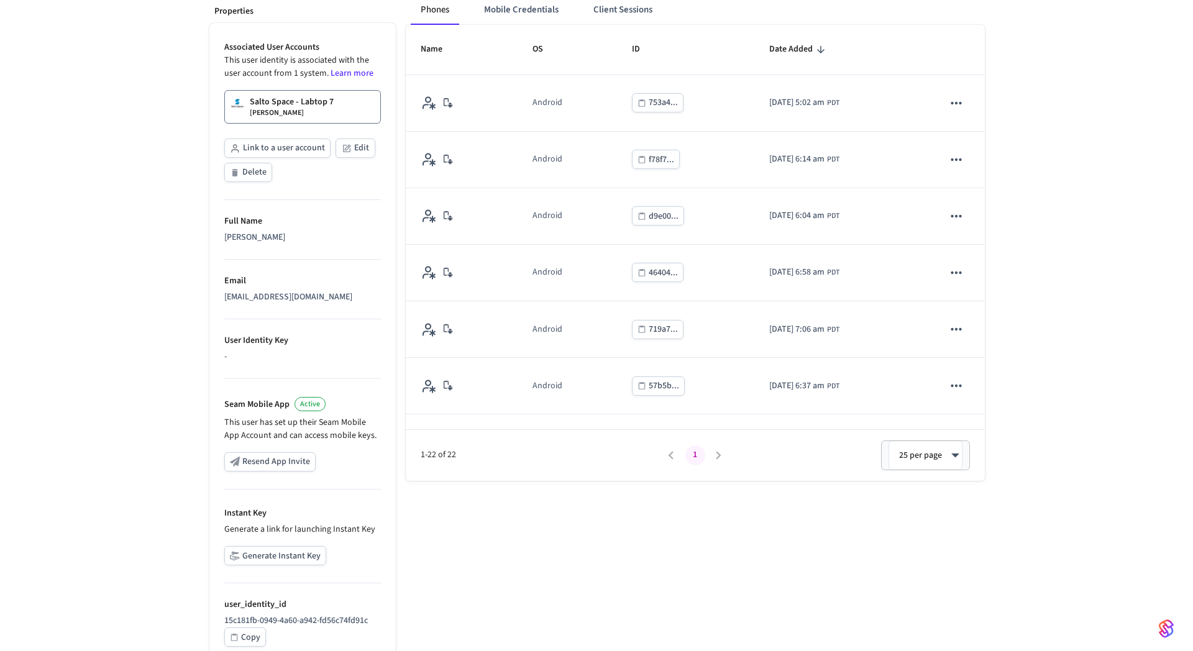
scroll to position [223, 0]
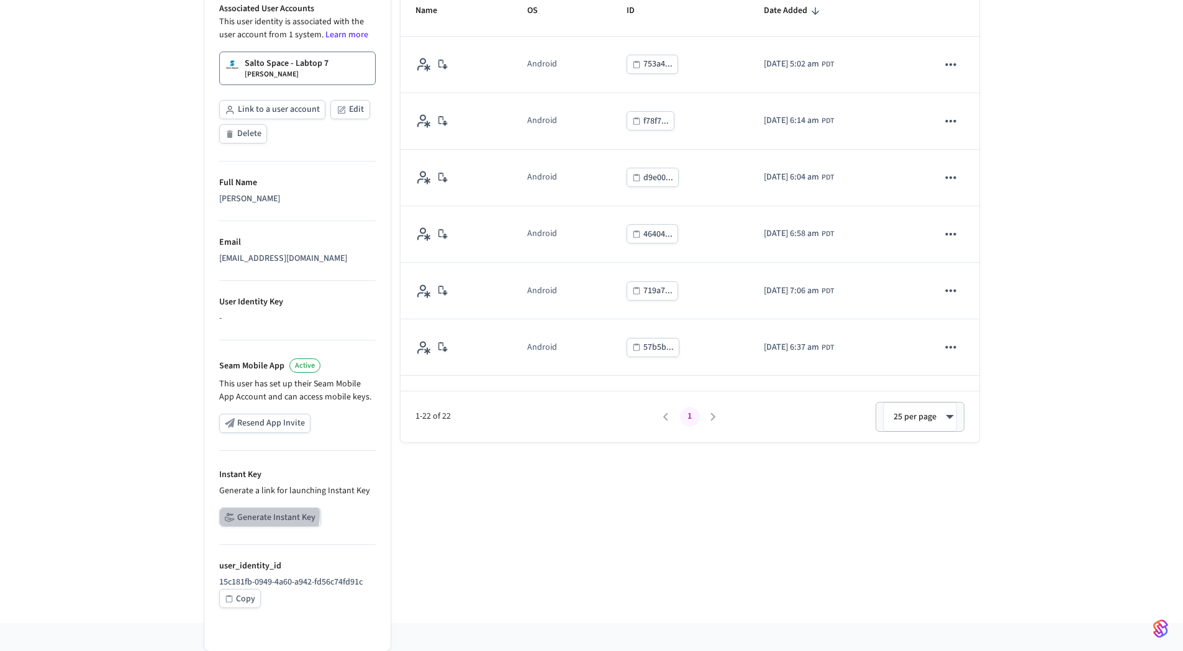
click at [262, 515] on button "Generate Instant Key" at bounding box center [270, 517] width 102 height 19
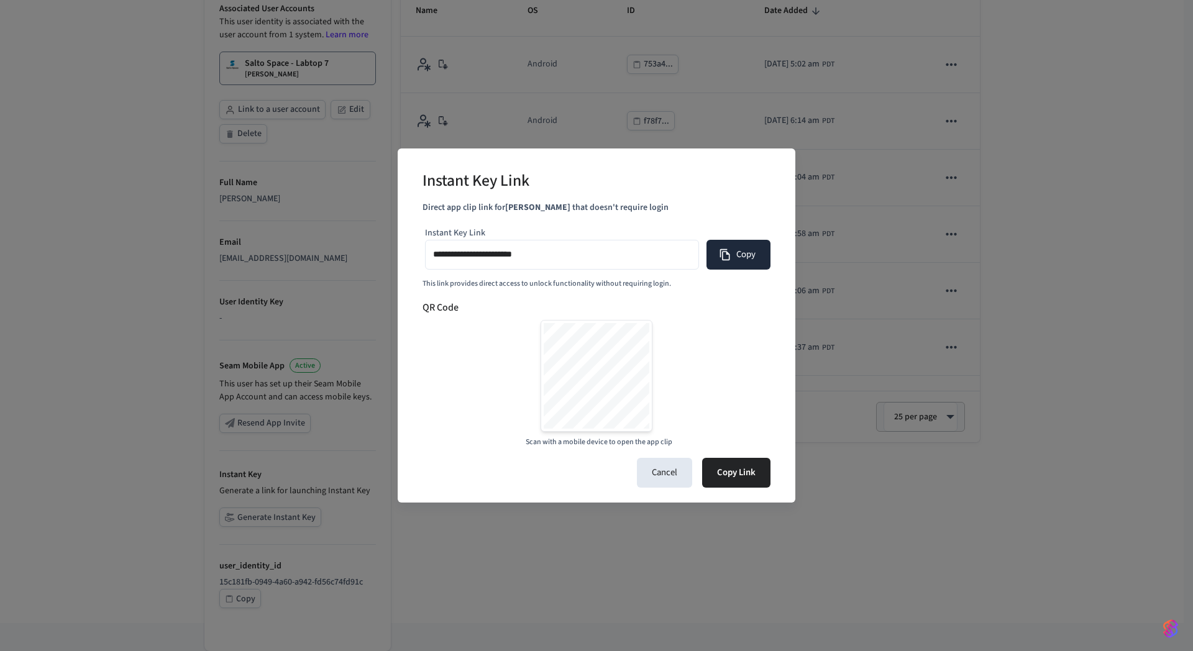
click at [734, 248] on button "Copy" at bounding box center [738, 255] width 64 height 30
type input "**********"
